Goal: Task Accomplishment & Management: Manage account settings

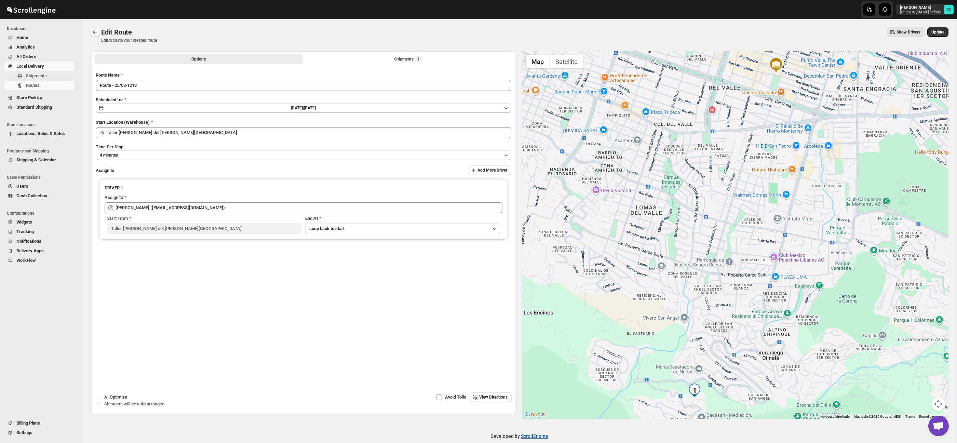
click at [94, 33] on icon "Routes" at bounding box center [95, 31] width 4 height 3
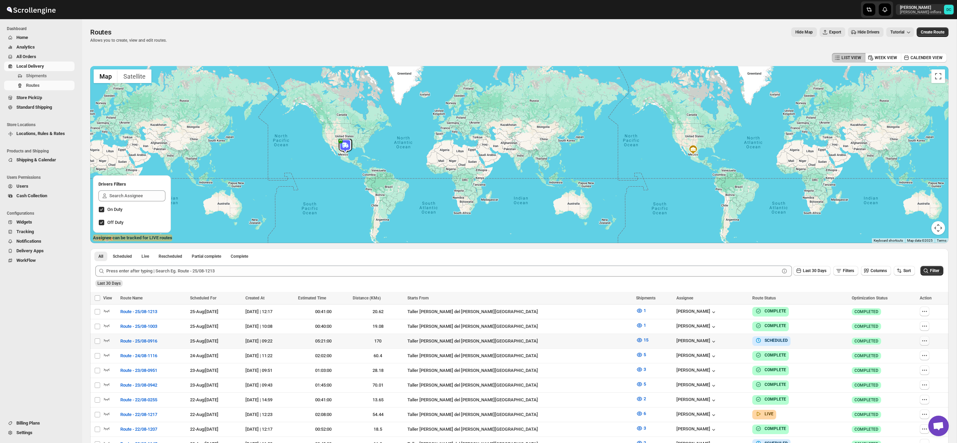
click at [921, 341] on icon "button" at bounding box center [924, 340] width 7 height 7
checkbox input "true"
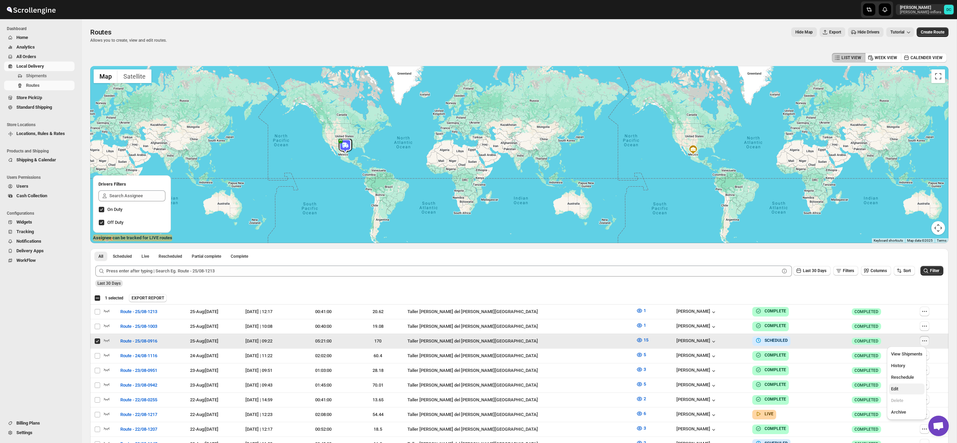
click at [907, 389] on span "Edit" at bounding box center [906, 388] width 31 height 7
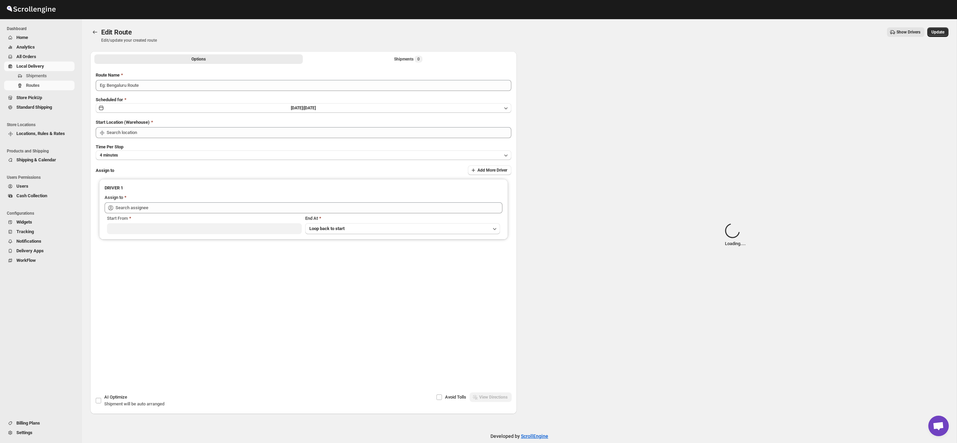
type input "Route - 25/08-0916"
type input "Taller [PERSON_NAME] del [PERSON_NAME][GEOGRAPHIC_DATA]"
type input "[PERSON_NAME] ([PERSON_NAME][EMAIL_ADDRESS][DOMAIN_NAME])"
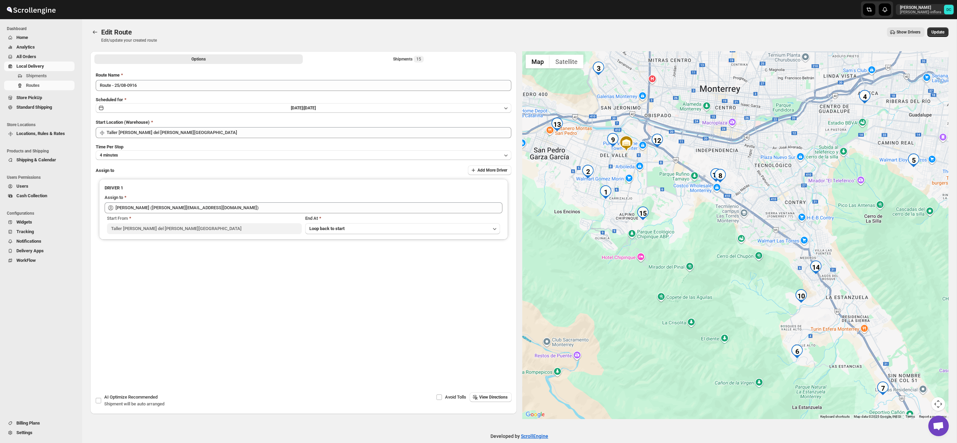
click at [936, 400] on button "Map camera controls" at bounding box center [938, 404] width 14 height 14
click at [919, 401] on button "Zoom out" at bounding box center [921, 404] width 14 height 14
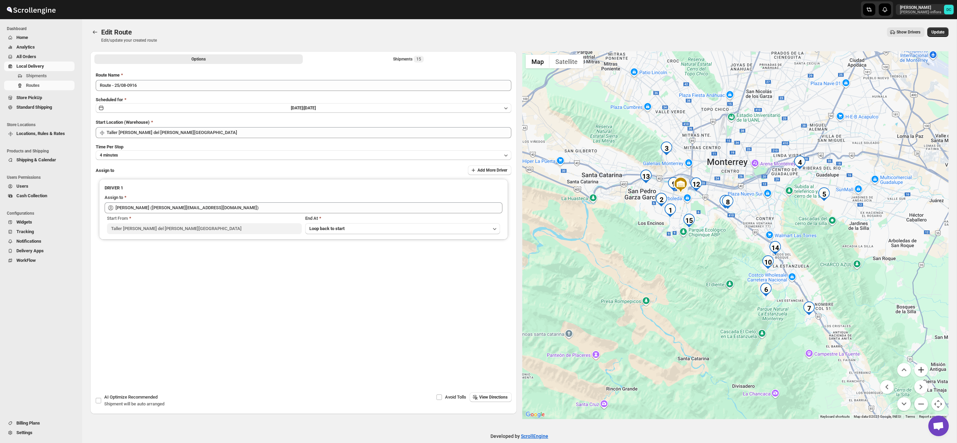
click at [923, 368] on button "Zoom in" at bounding box center [921, 370] width 14 height 14
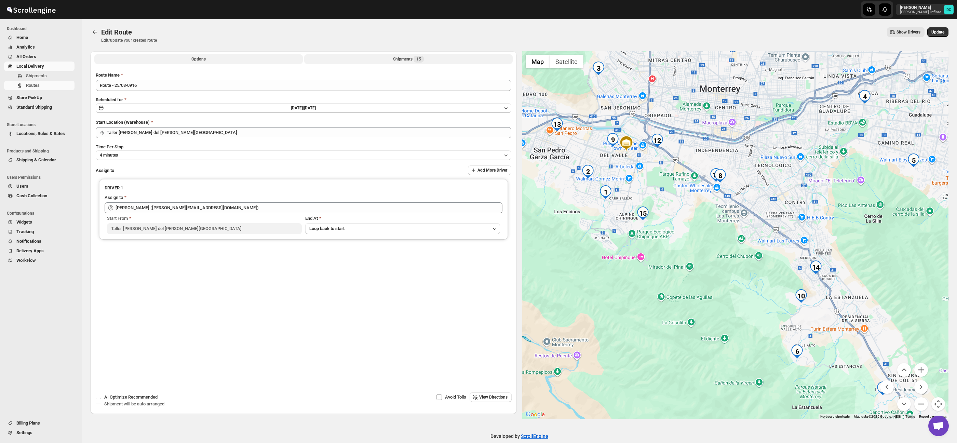
click at [322, 60] on button "Shipments 15" at bounding box center [408, 59] width 208 height 10
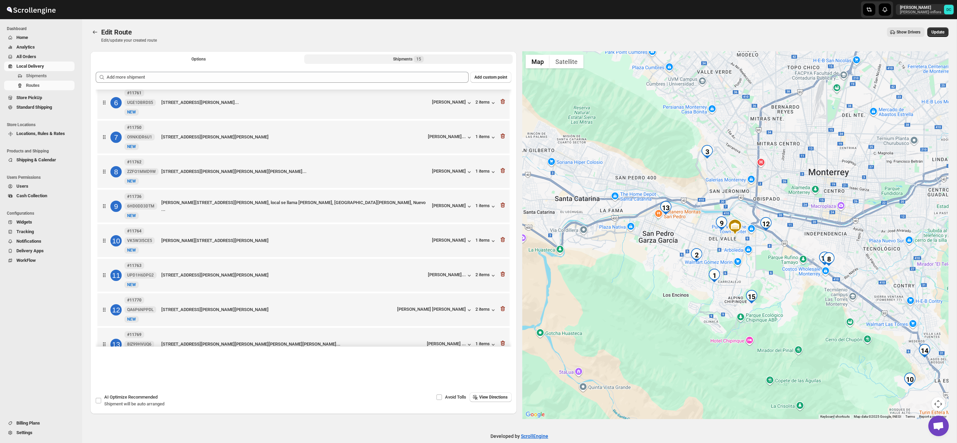
scroll to position [177, 0]
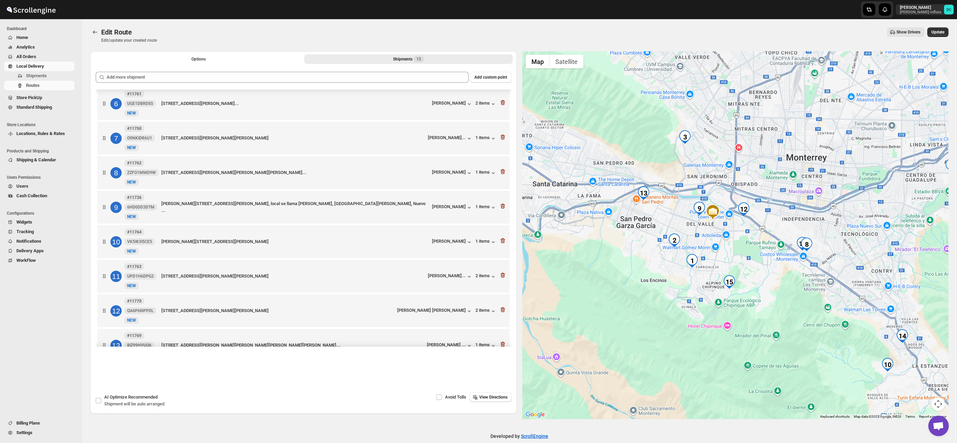
drag, startPoint x: 798, startPoint y: 296, endPoint x: 773, endPoint y: 280, distance: 29.6
click at [775, 280] on div at bounding box center [735, 235] width 426 height 368
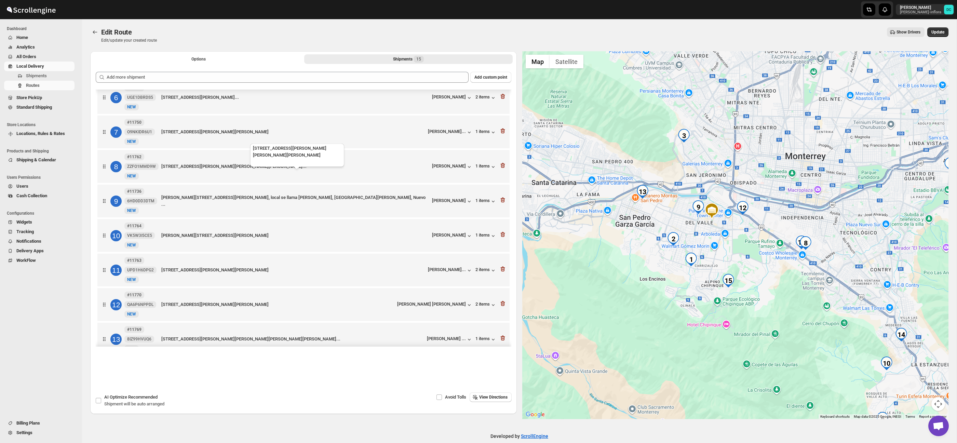
scroll to position [185, 0]
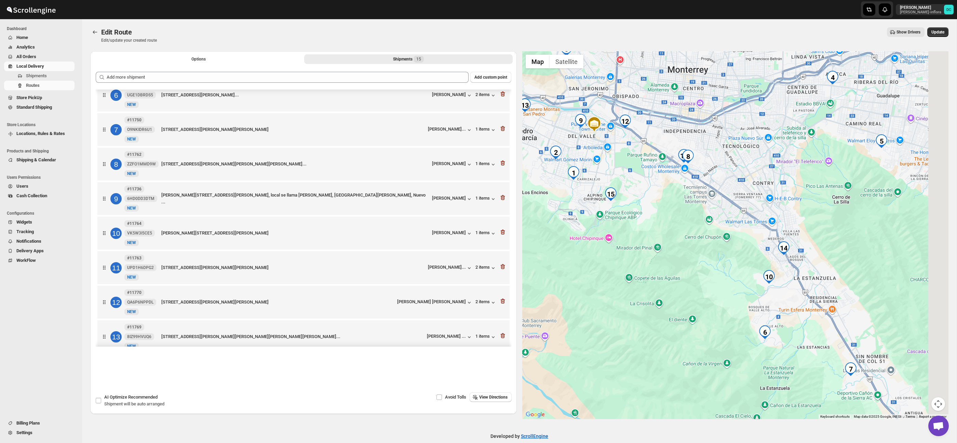
drag, startPoint x: 877, startPoint y: 276, endPoint x: 759, endPoint y: 189, distance: 146.4
click at [759, 189] on div at bounding box center [735, 235] width 426 height 368
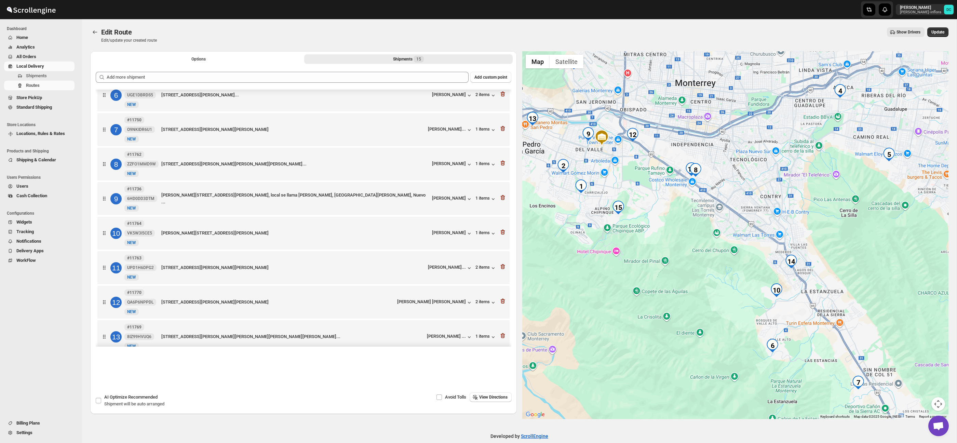
drag, startPoint x: 672, startPoint y: 207, endPoint x: 690, endPoint y: 236, distance: 33.9
click at [690, 236] on div at bounding box center [735, 235] width 426 height 368
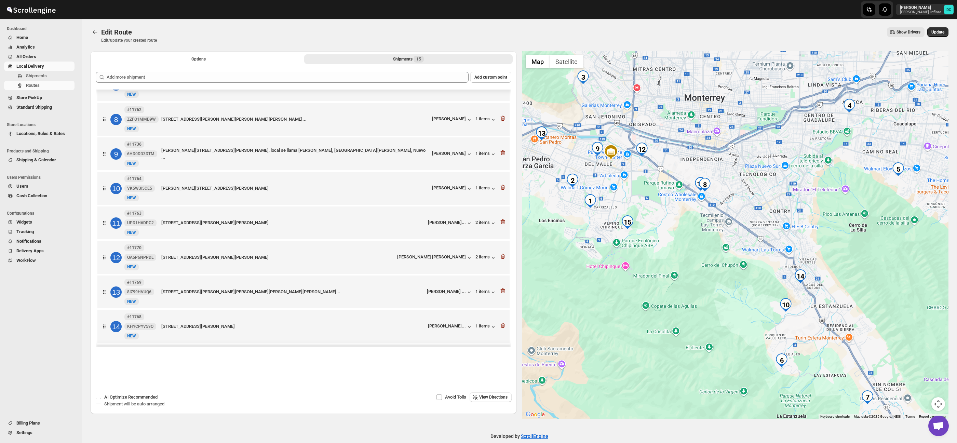
scroll to position [241, 0]
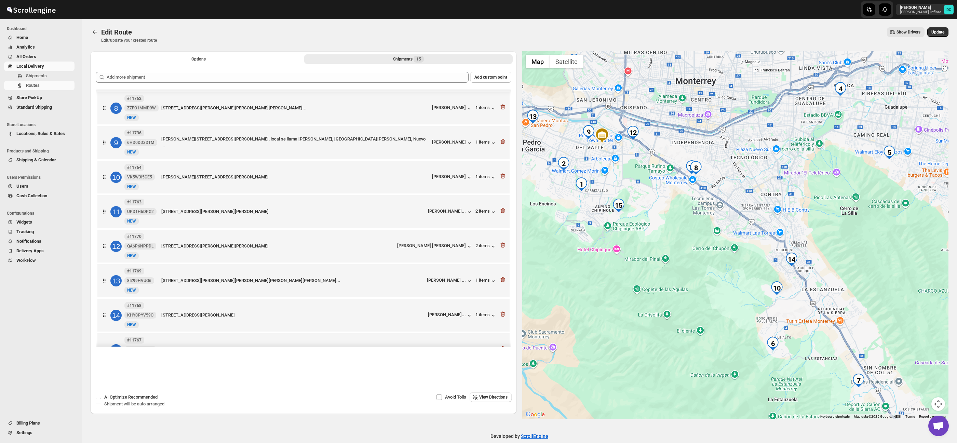
drag, startPoint x: 832, startPoint y: 236, endPoint x: 805, endPoint y: 174, distance: 67.6
click at [805, 174] on div at bounding box center [735, 235] width 426 height 368
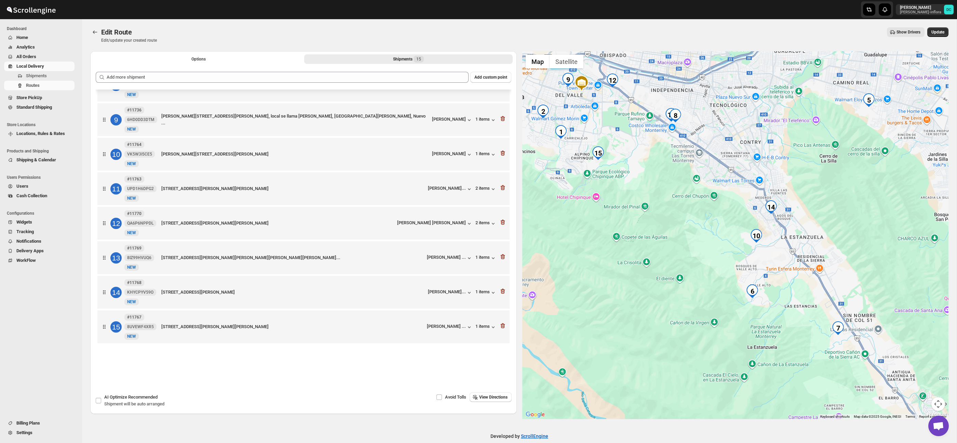
scroll to position [10, 0]
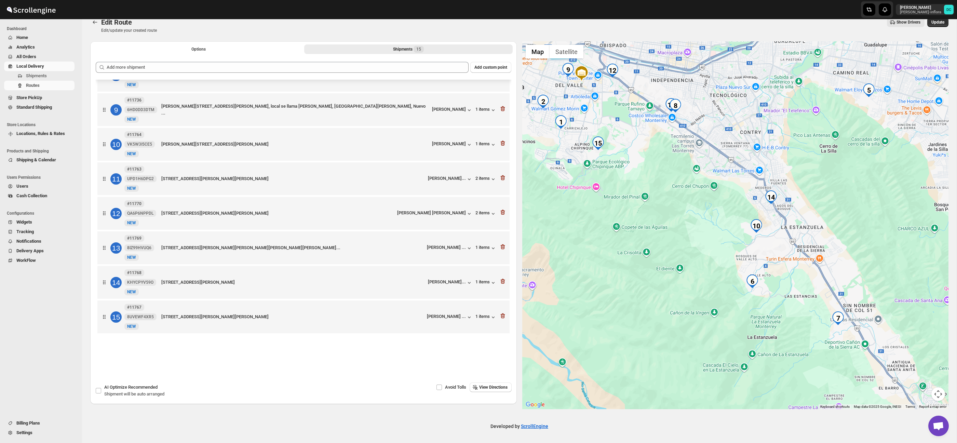
drag, startPoint x: 933, startPoint y: 393, endPoint x: 930, endPoint y: 386, distance: 7.5
click at [933, 393] on button "Map camera controls" at bounding box center [938, 394] width 14 height 14
drag, startPoint x: 921, startPoint y: 357, endPoint x: 851, endPoint y: 307, distance: 86.2
click at [920, 357] on button "Zoom in" at bounding box center [921, 360] width 14 height 14
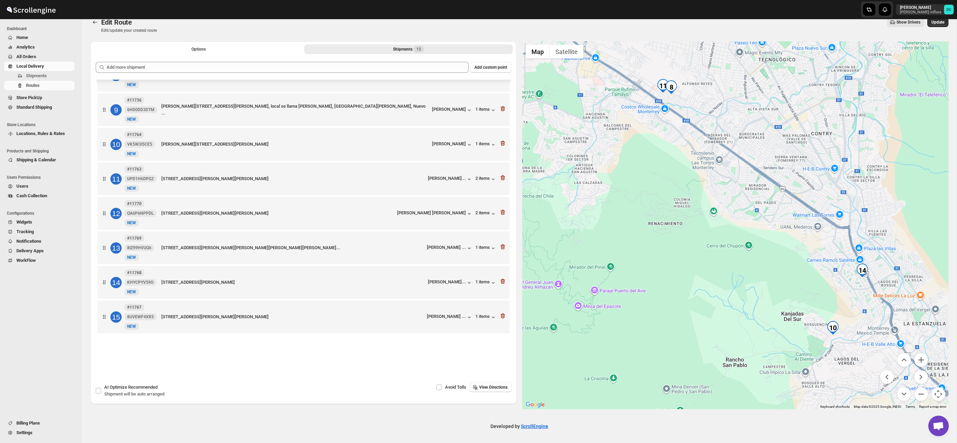
drag, startPoint x: 717, startPoint y: 209, endPoint x: 760, endPoint y: 280, distance: 82.8
click at [760, 280] on div at bounding box center [735, 225] width 426 height 368
click at [501, 181] on icon "button" at bounding box center [502, 178] width 4 height 5
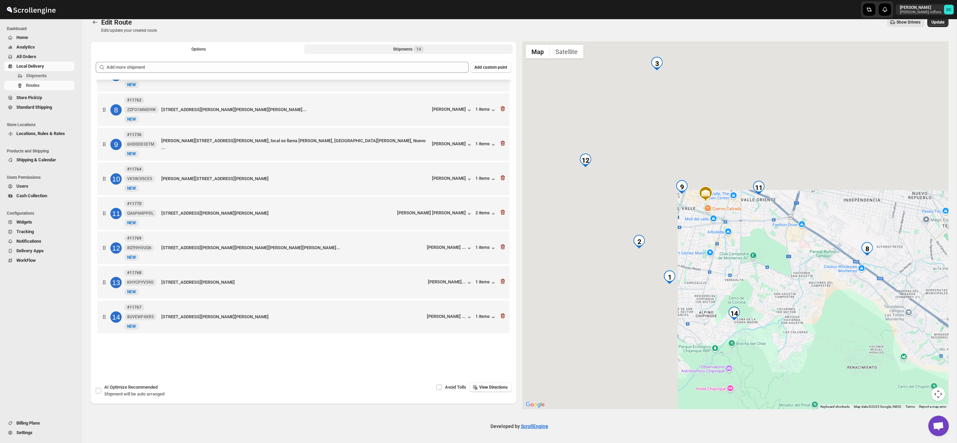
scroll to position [236, 0]
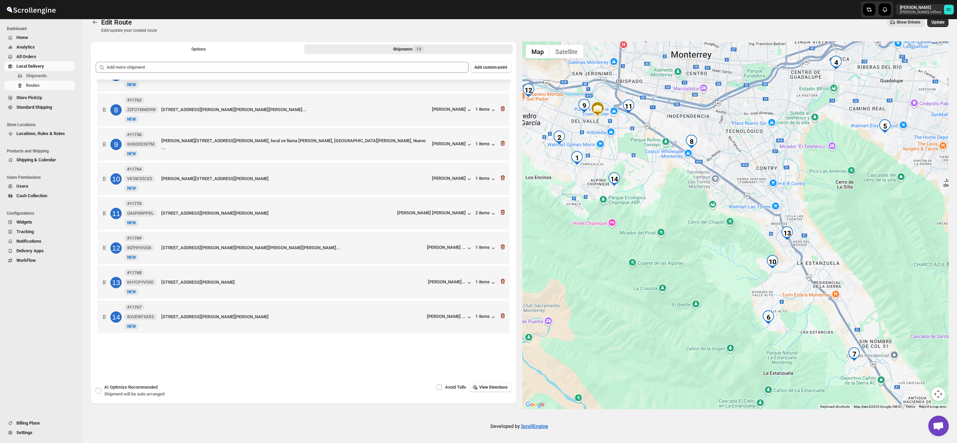
drag, startPoint x: 831, startPoint y: 308, endPoint x: 791, endPoint y: 280, distance: 48.5
click at [800, 283] on div at bounding box center [735, 225] width 426 height 368
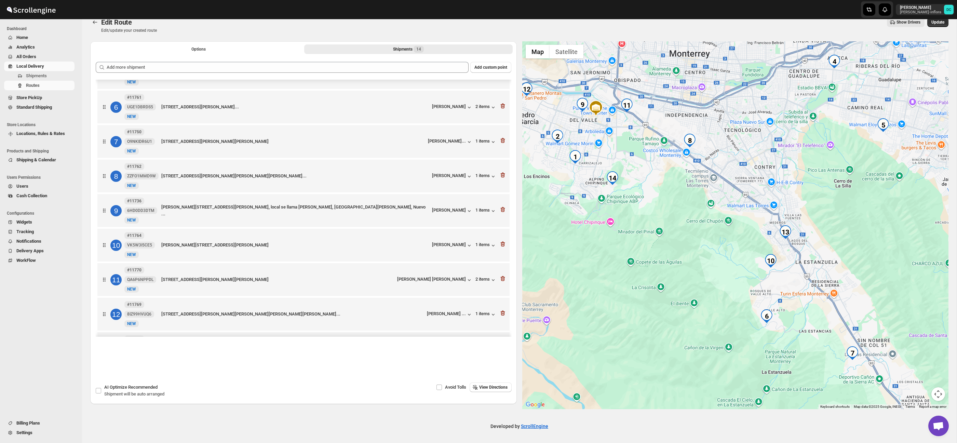
scroll to position [161, 0]
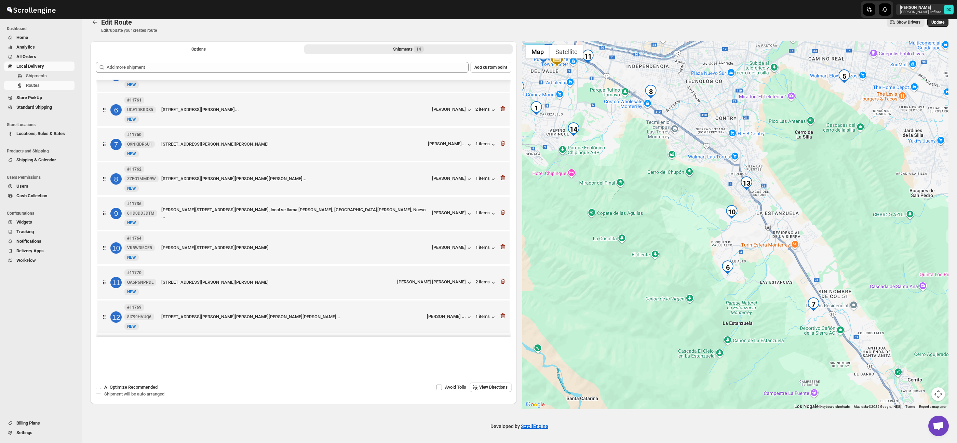
drag, startPoint x: 900, startPoint y: 298, endPoint x: 774, endPoint y: 262, distance: 130.7
click at [876, 269] on div at bounding box center [735, 225] width 426 height 368
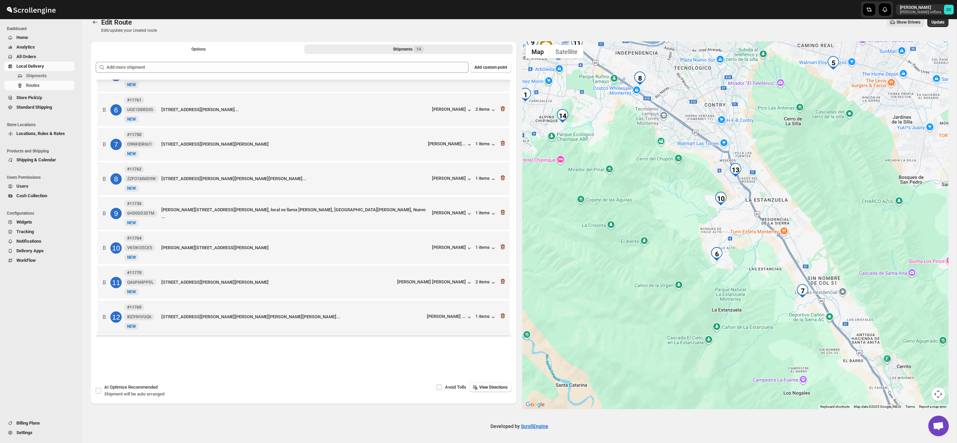
scroll to position [173, 0]
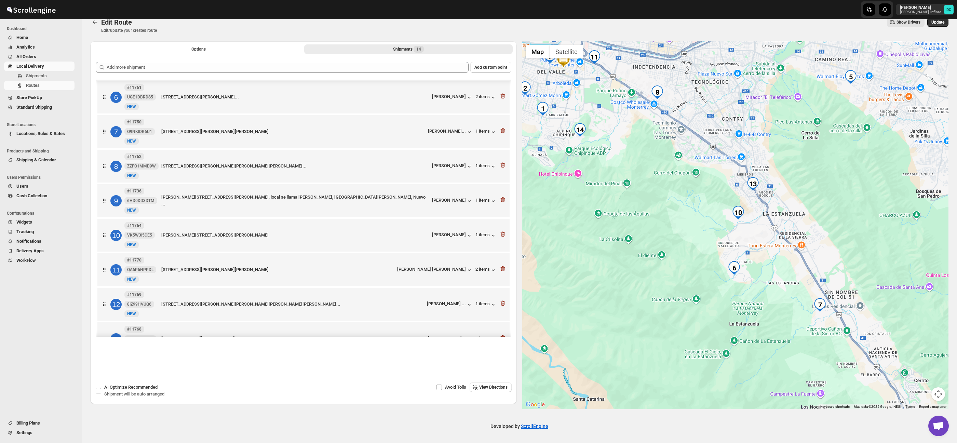
drag, startPoint x: 654, startPoint y: 174, endPoint x: 749, endPoint y: 252, distance: 122.9
click at [749, 252] on div at bounding box center [735, 225] width 426 height 368
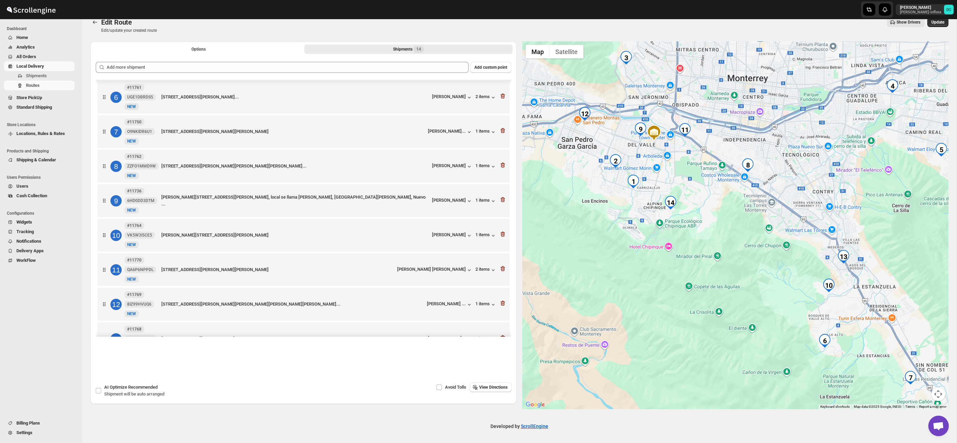
drag, startPoint x: 692, startPoint y: 222, endPoint x: 715, endPoint y: 236, distance: 26.5
click at [715, 236] on div at bounding box center [735, 225] width 426 height 368
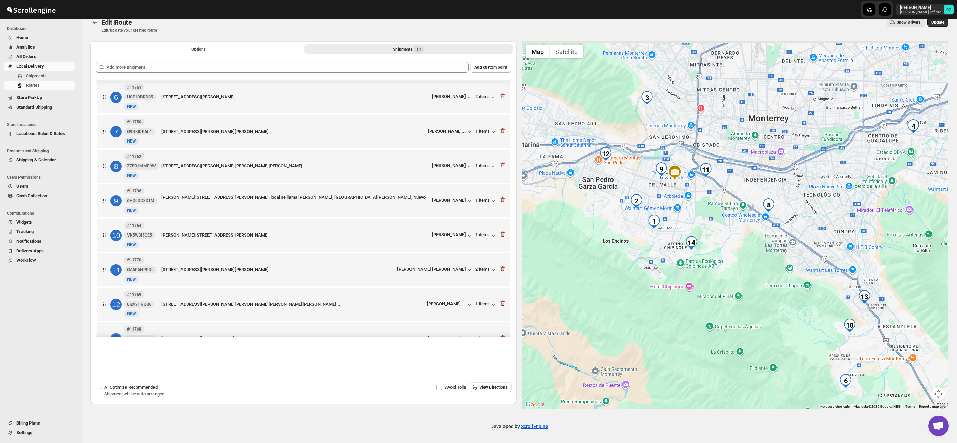
drag, startPoint x: 710, startPoint y: 190, endPoint x: 724, endPoint y: 263, distance: 73.7
click at [724, 263] on div at bounding box center [735, 225] width 426 height 368
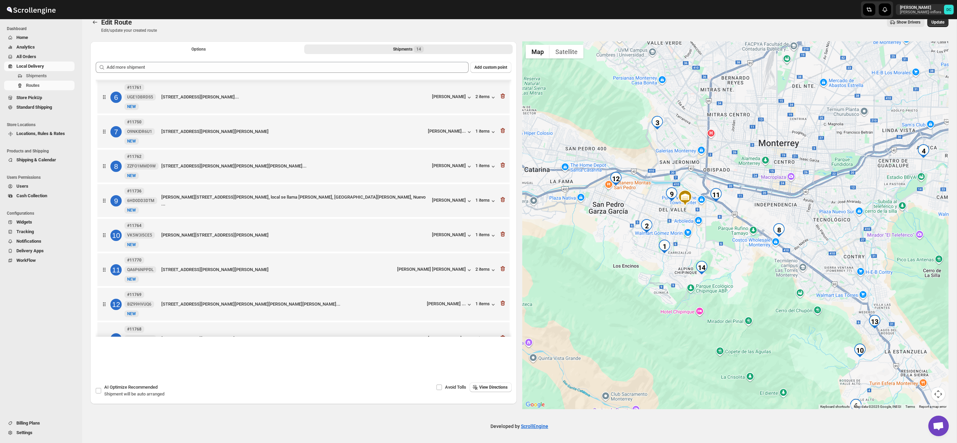
drag, startPoint x: 736, startPoint y: 251, endPoint x: 750, endPoint y: 259, distance: 15.7
click at [737, 250] on div at bounding box center [735, 225] width 426 height 368
click at [938, 387] on button "Map camera controls" at bounding box center [938, 394] width 14 height 14
click at [924, 360] on button "Zoom in" at bounding box center [921, 360] width 14 height 14
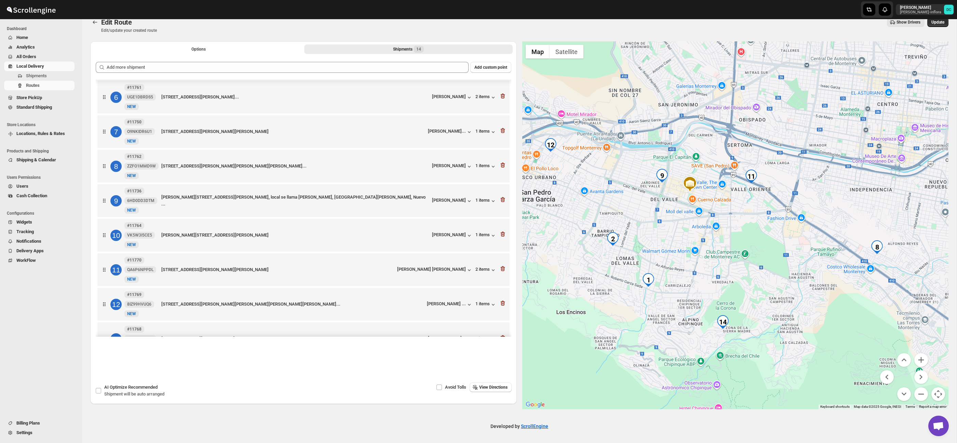
drag, startPoint x: 713, startPoint y: 231, endPoint x: 725, endPoint y: 231, distance: 12.0
click at [763, 235] on div at bounding box center [735, 225] width 426 height 368
drag, startPoint x: 659, startPoint y: 218, endPoint x: 668, endPoint y: 215, distance: 9.1
click at [669, 215] on div at bounding box center [735, 225] width 426 height 368
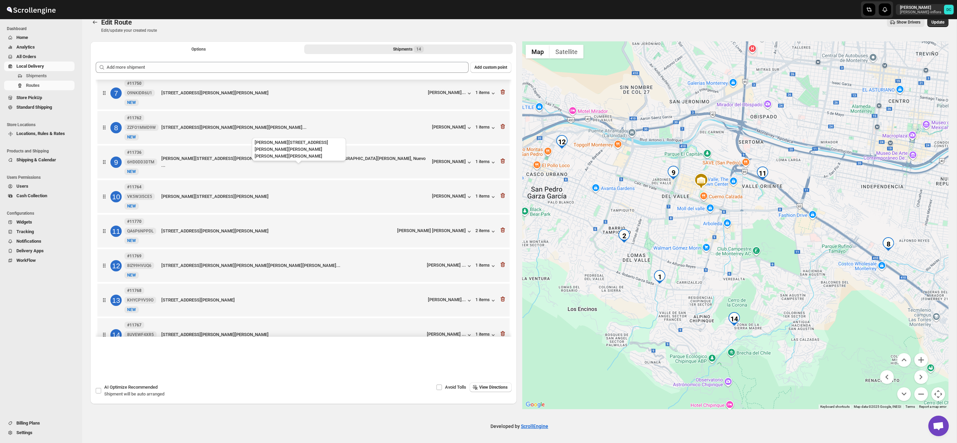
scroll to position [209, 0]
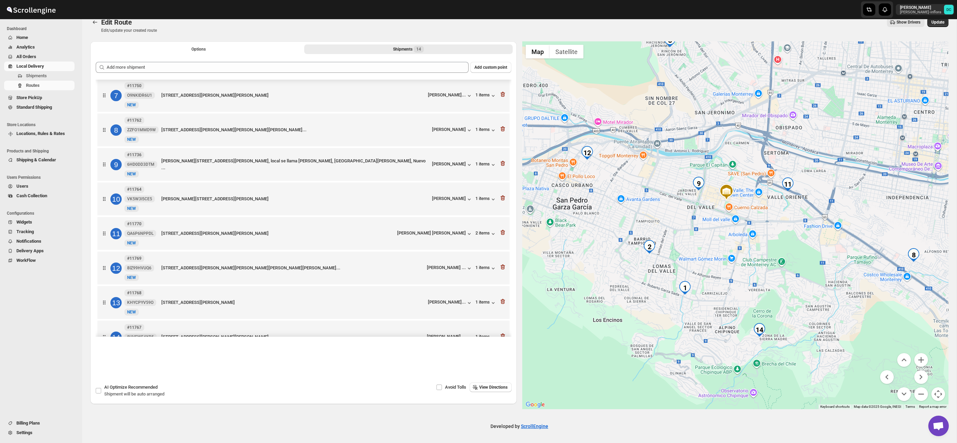
drag, startPoint x: 674, startPoint y: 221, endPoint x: 699, endPoint y: 232, distance: 27.5
click at [699, 232] on div at bounding box center [735, 225] width 426 height 368
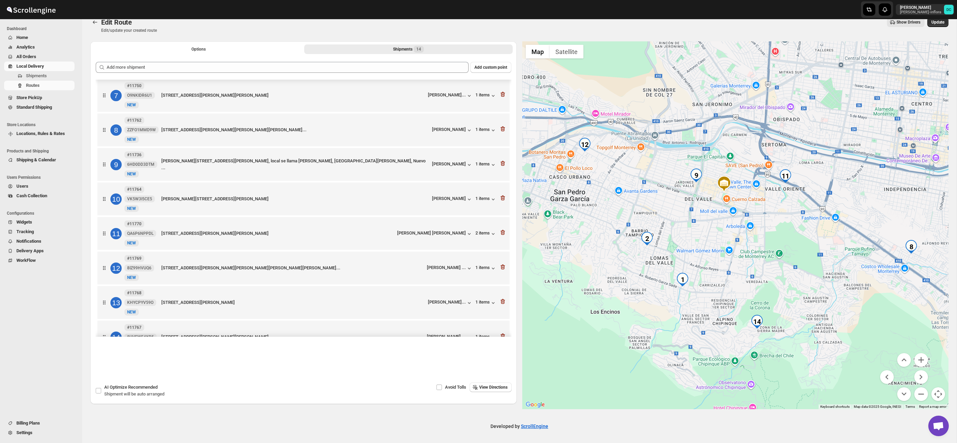
drag, startPoint x: 777, startPoint y: 247, endPoint x: 775, endPoint y: 240, distance: 7.4
click at [775, 240] on div at bounding box center [735, 225] width 426 height 368
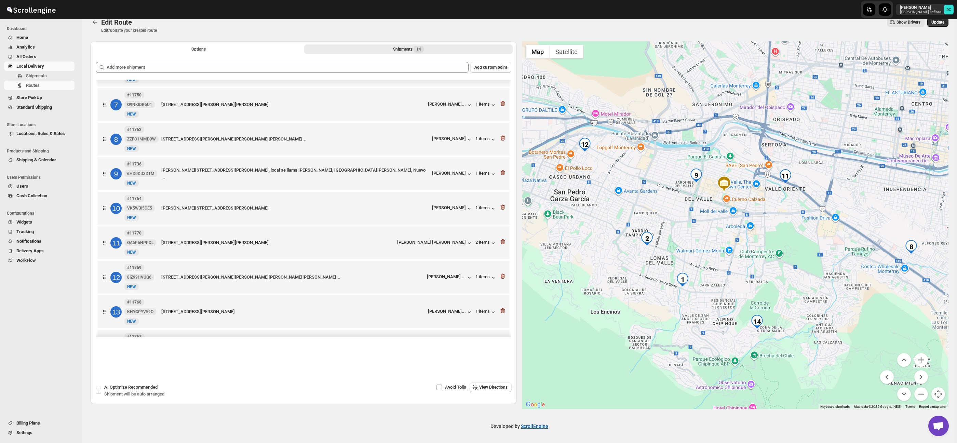
scroll to position [236, 0]
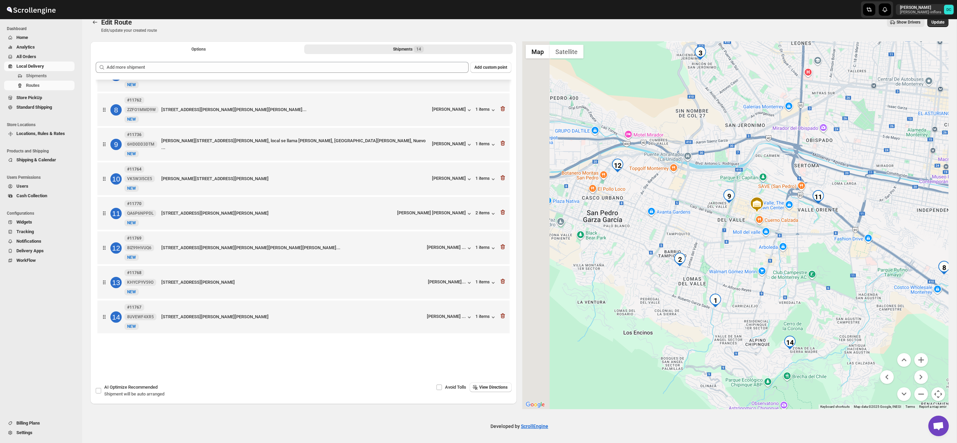
drag, startPoint x: 650, startPoint y: 204, endPoint x: 706, endPoint y: 230, distance: 62.4
click at [706, 230] on div at bounding box center [735, 225] width 426 height 368
